Goal: Task Accomplishment & Management: Manage account settings

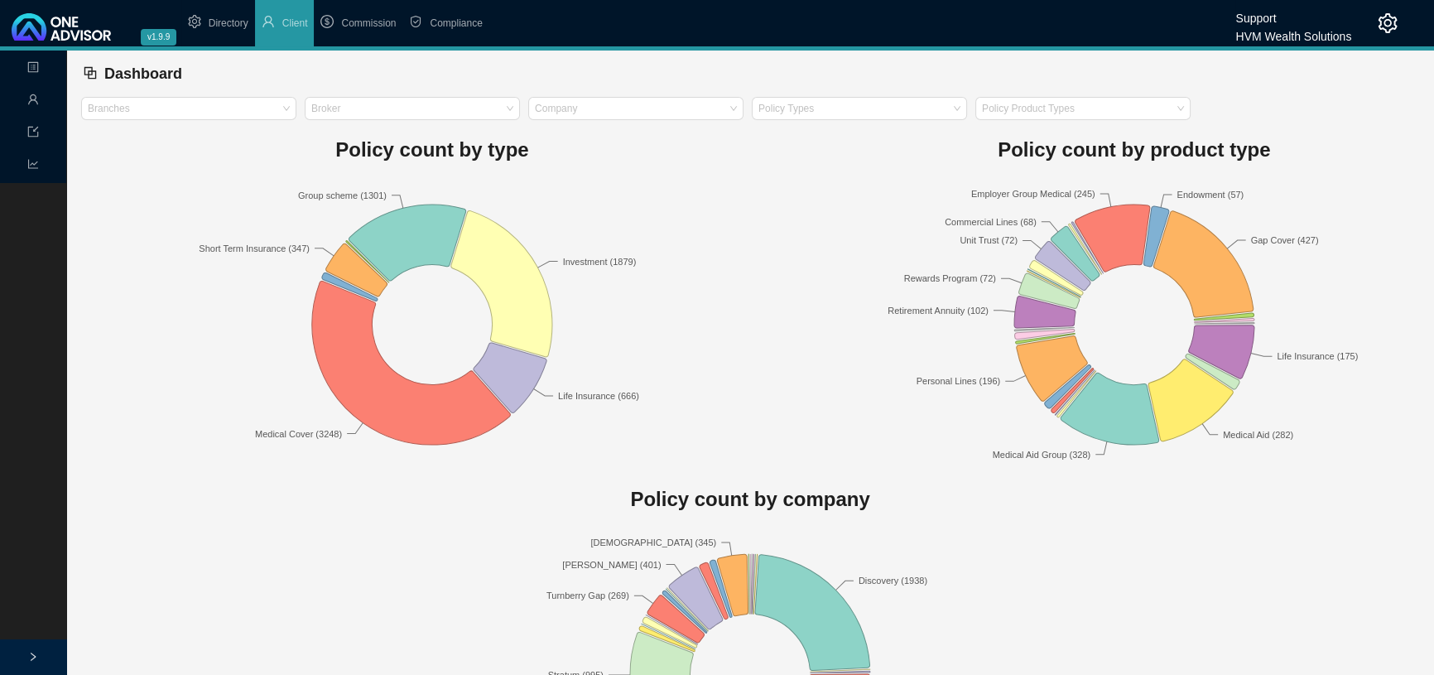
click at [1388, 22] on icon "setting" at bounding box center [1388, 23] width 20 height 20
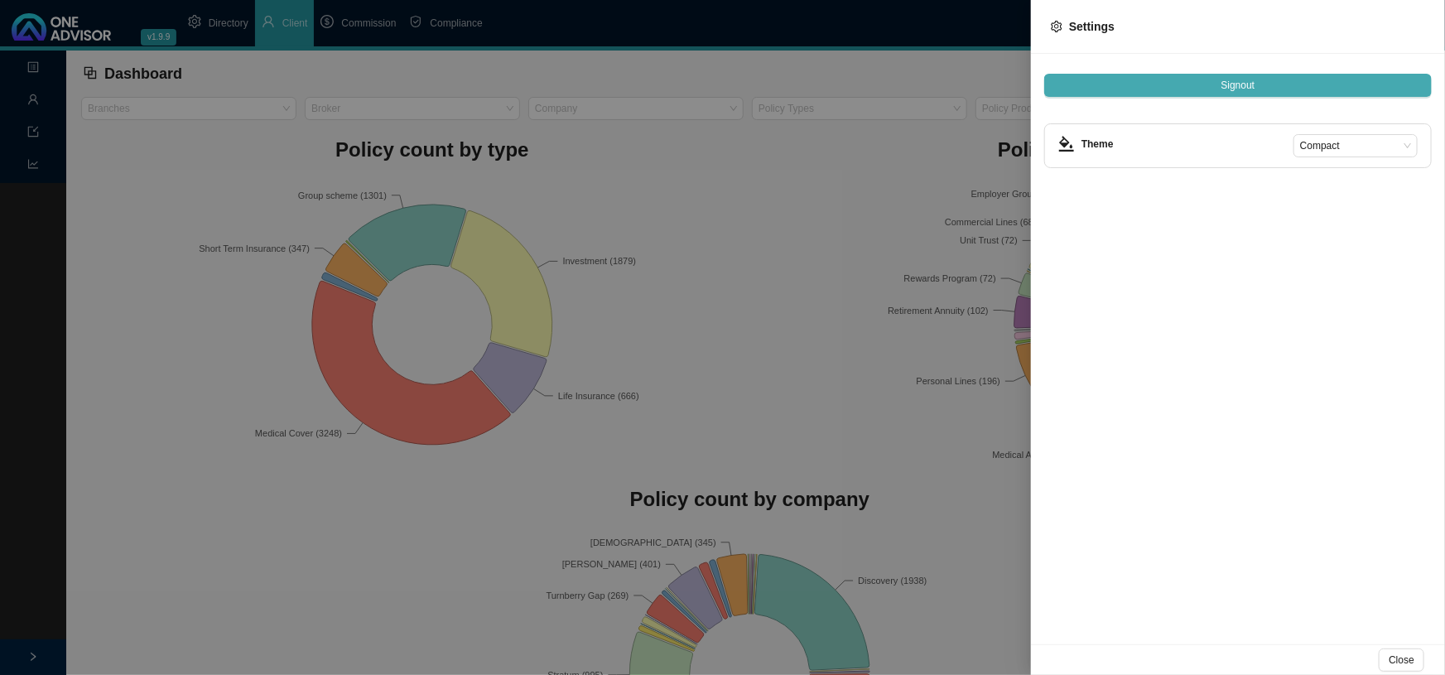
click at [1237, 83] on span "Signout" at bounding box center [1238, 85] width 34 height 17
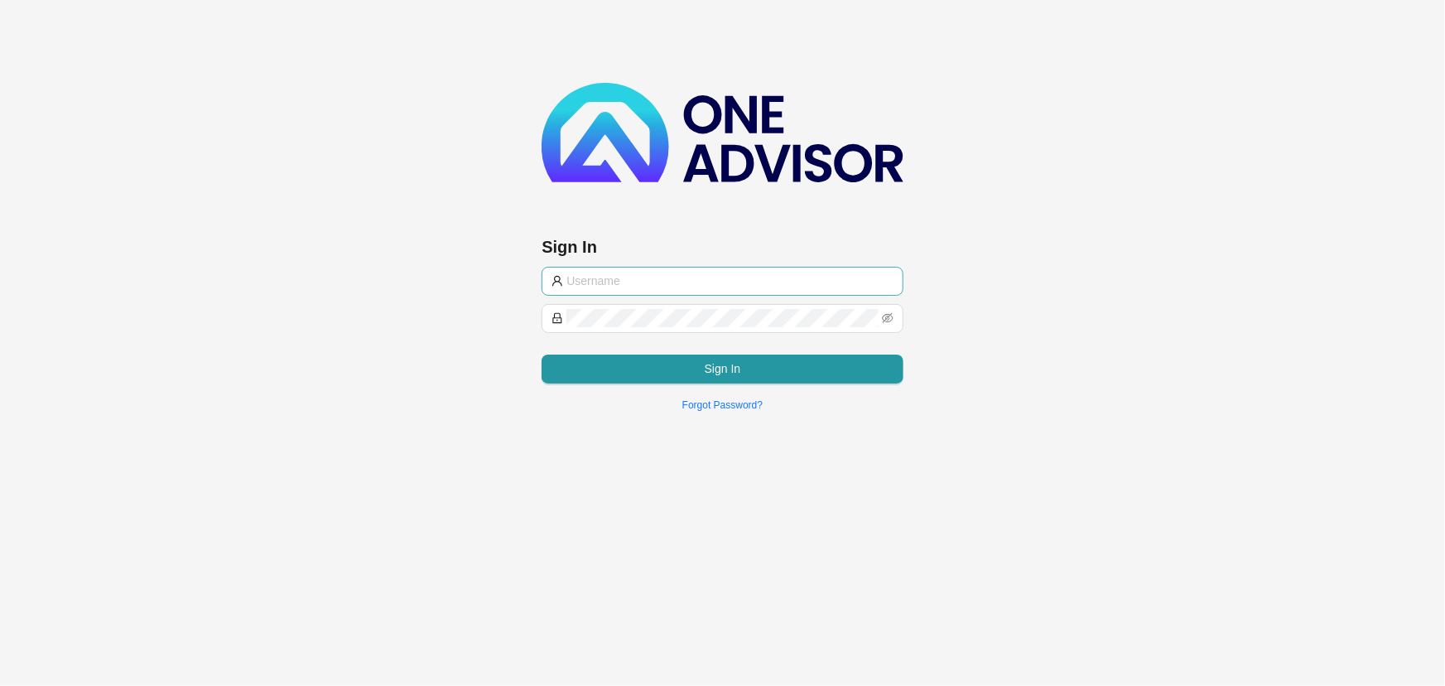
click at [626, 282] on input "text" at bounding box center [729, 281] width 326 height 18
type input "[PERSON_NAME][EMAIL_ADDRESS][DOMAIN_NAME]"
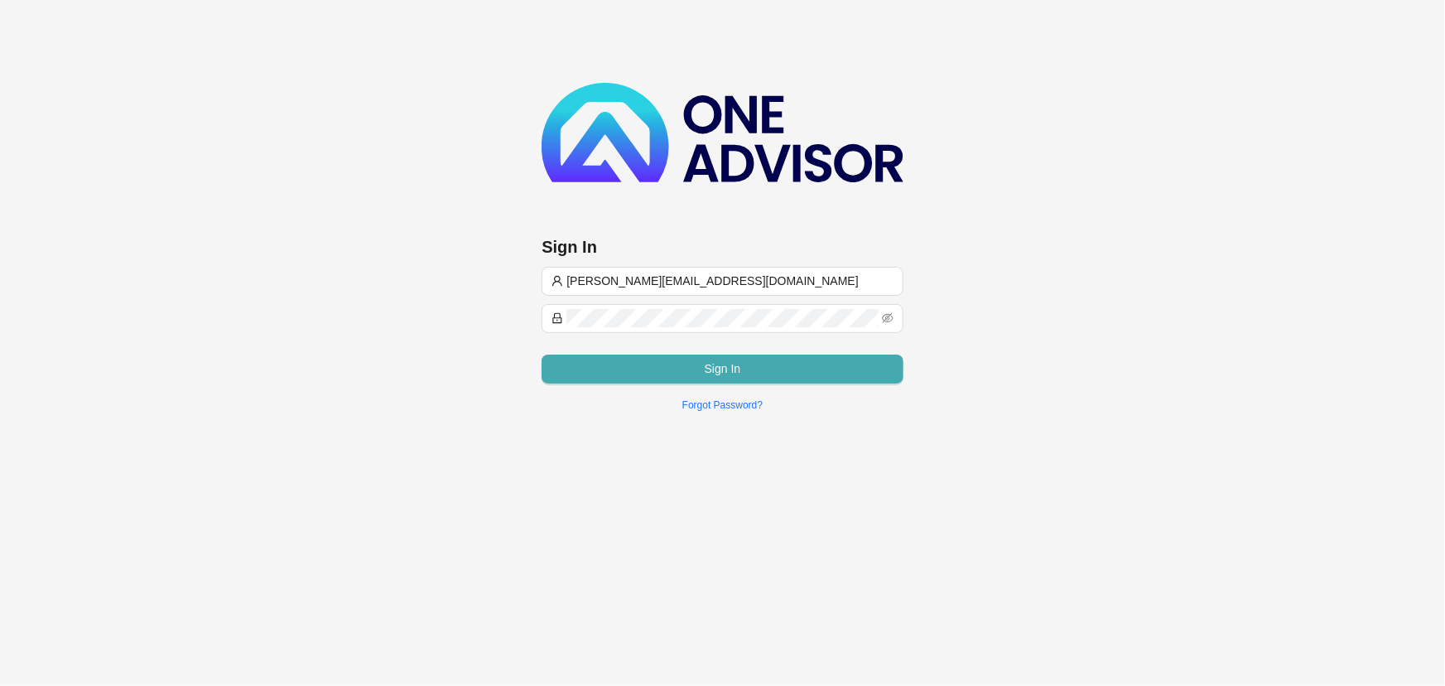
click at [643, 373] on button "Sign In" at bounding box center [722, 368] width 361 height 29
